Goal: Find specific page/section: Find specific page/section

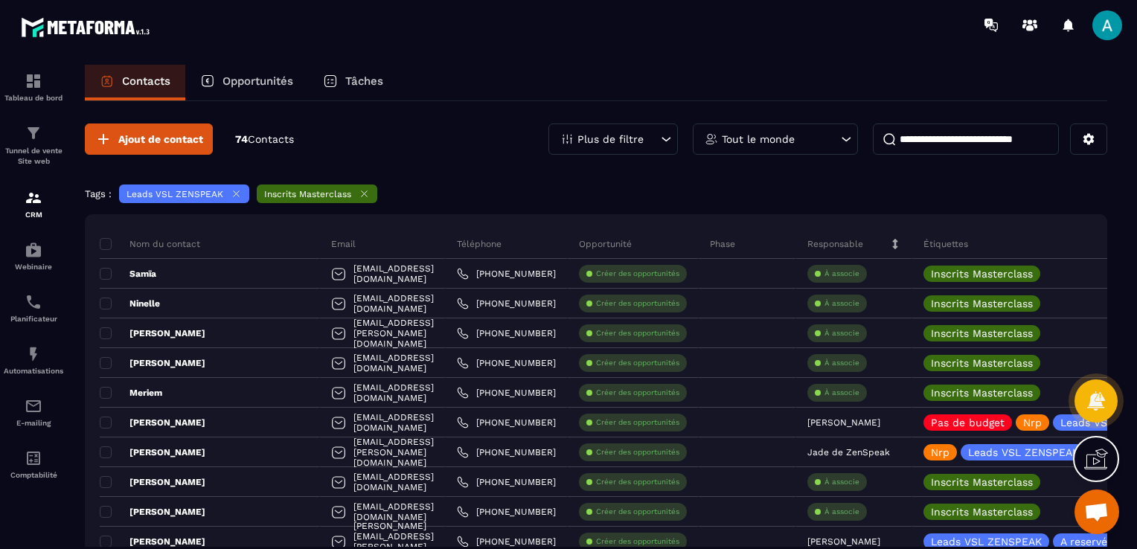
click at [265, 90] on div "Opportunités" at bounding box center [246, 83] width 123 height 36
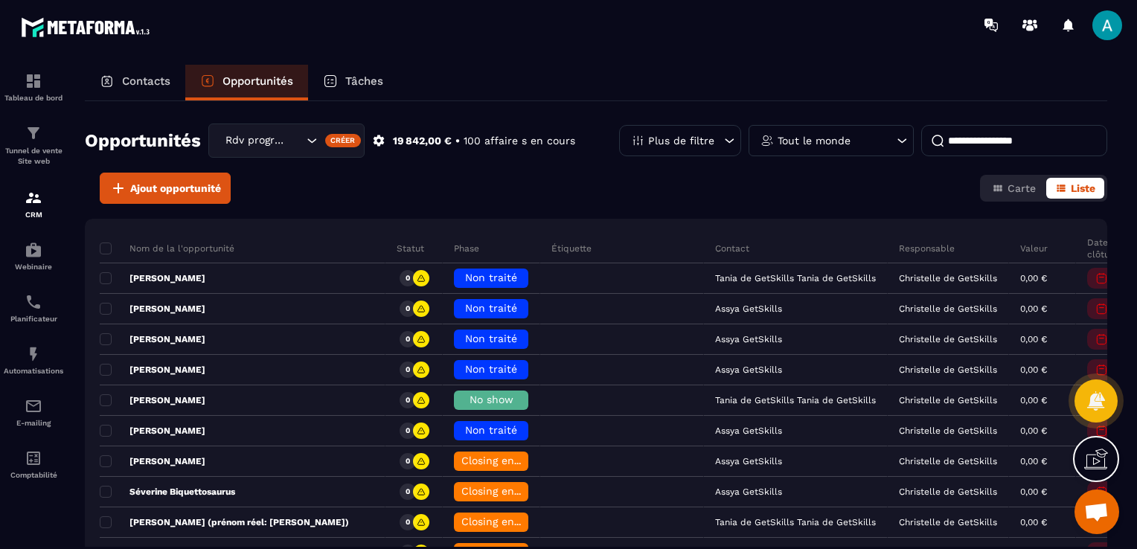
click at [156, 83] on p "Contacts" at bounding box center [146, 80] width 48 height 13
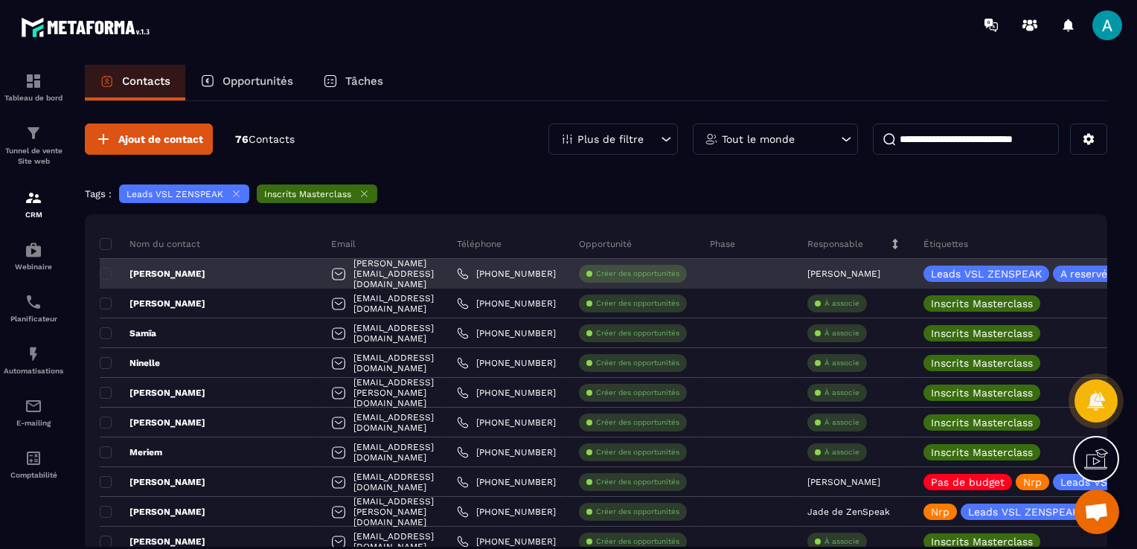
click at [344, 270] on div "[PERSON_NAME][EMAIL_ADDRESS][DOMAIN_NAME]" at bounding box center [383, 274] width 126 height 30
click at [320, 268] on div "[PERSON_NAME][EMAIL_ADDRESS][DOMAIN_NAME]" at bounding box center [383, 274] width 126 height 30
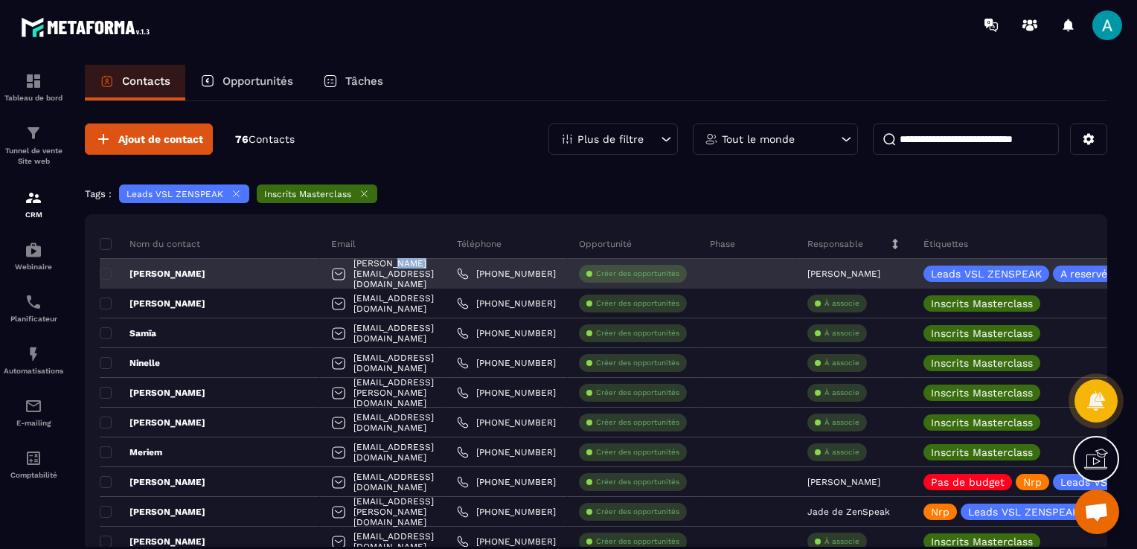
drag, startPoint x: 309, startPoint y: 268, endPoint x: 302, endPoint y: 279, distance: 13.0
click at [320, 279] on div "[PERSON_NAME][EMAIL_ADDRESS][DOMAIN_NAME]" at bounding box center [383, 274] width 126 height 30
drag, startPoint x: 302, startPoint y: 279, endPoint x: 198, endPoint y: 274, distance: 104.2
click at [198, 274] on p "[PERSON_NAME]" at bounding box center [153, 274] width 106 height 12
